Goal: Transaction & Acquisition: Subscribe to service/newsletter

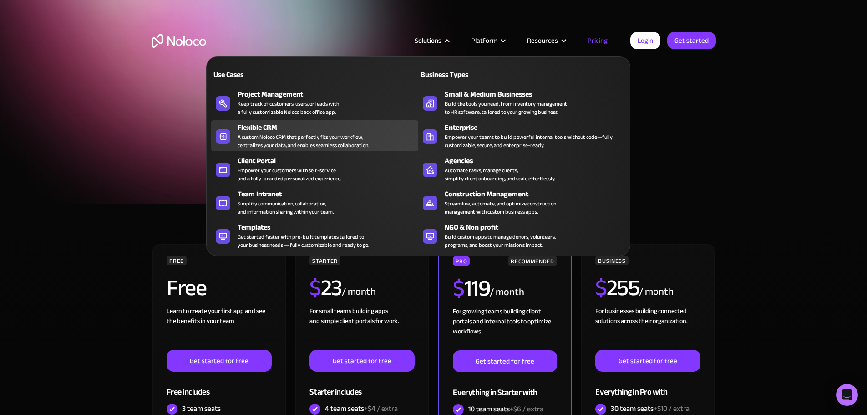
click at [284, 148] on div "A custom Noloco CRM that perfectly fits your workflow, centralizes your data, a…" at bounding box center [303, 141] width 131 height 16
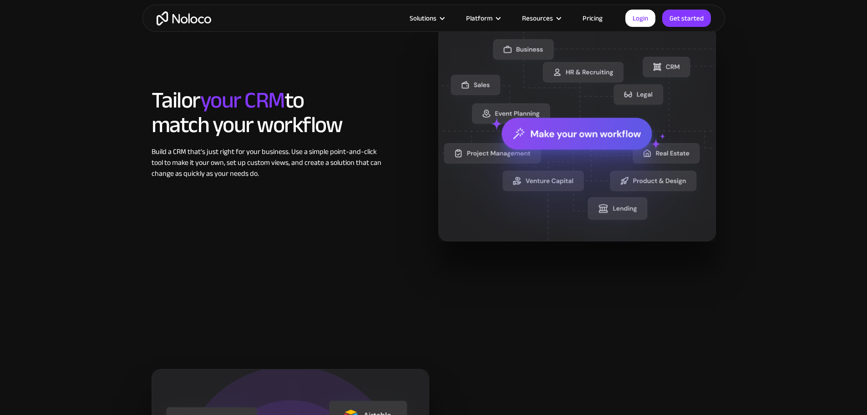
scroll to position [546, 0]
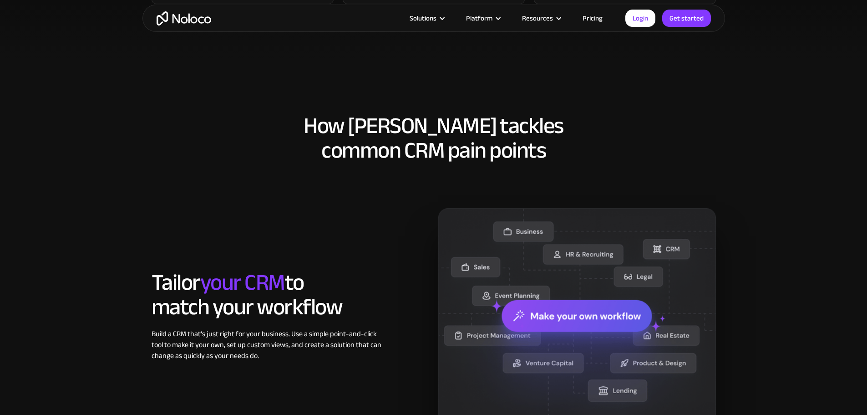
click at [587, 16] on link "Pricing" at bounding box center [592, 18] width 43 height 12
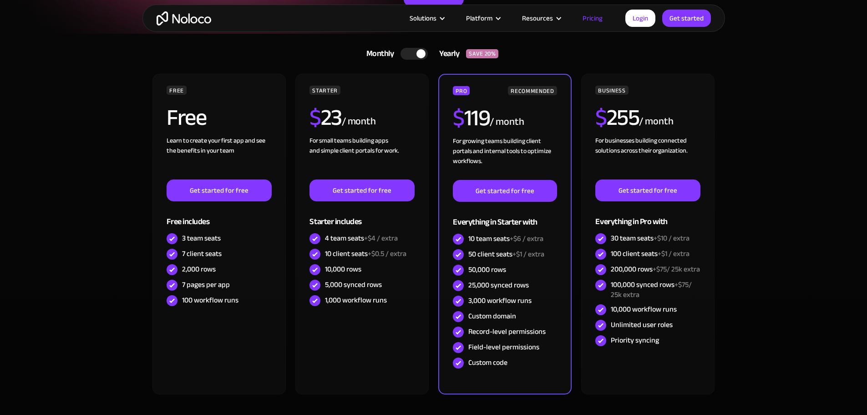
scroll to position [182, 0]
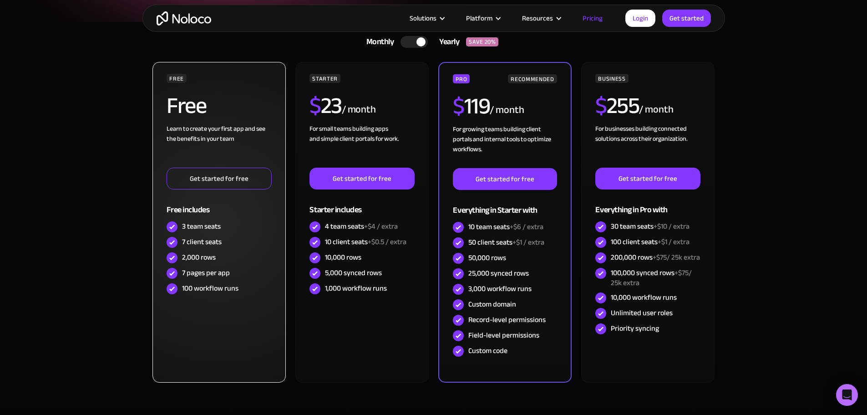
click at [193, 181] on link "Get started for free" at bounding box center [219, 178] width 105 height 22
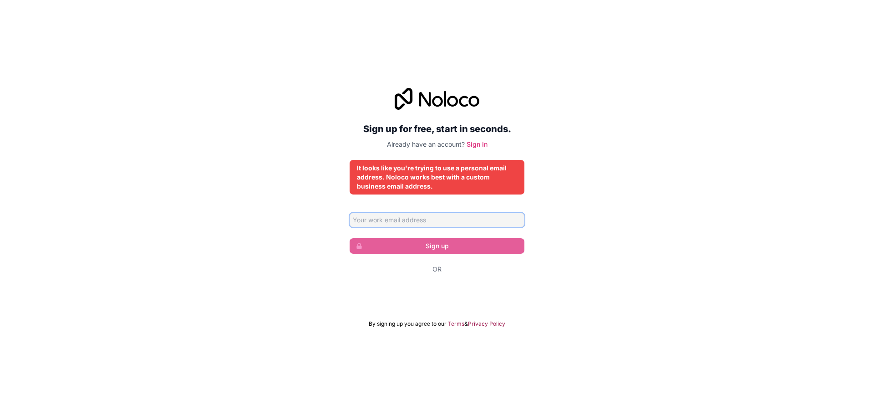
click at [390, 222] on input "Email address" at bounding box center [436, 219] width 175 height 15
type input "eric@realaileads.com"
